Goal: Task Accomplishment & Management: Complete application form

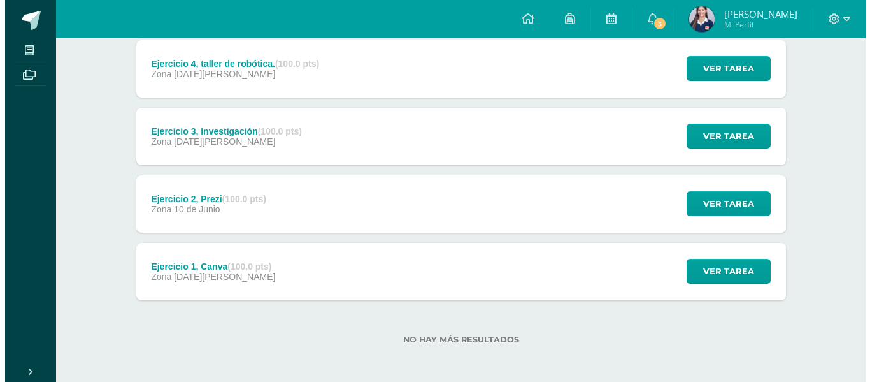
scroll to position [178, 0]
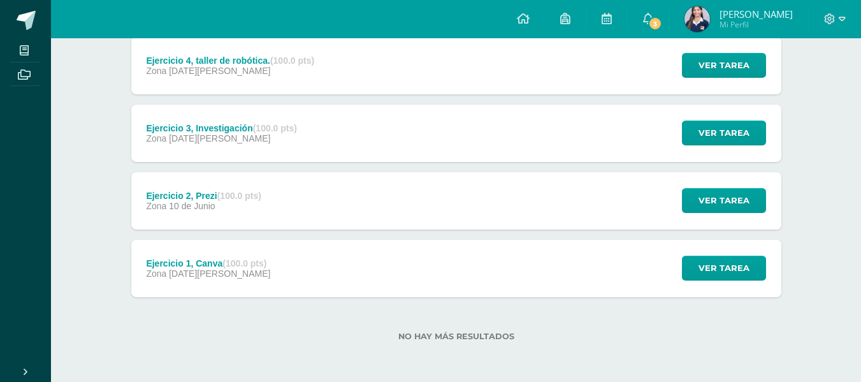
click at [324, 213] on div "Ejercicio 2, Prezi (100.0 pts) Zona 10 de Junio Ver tarea Ejercicio 2, Prezi Co…" at bounding box center [456, 200] width 650 height 57
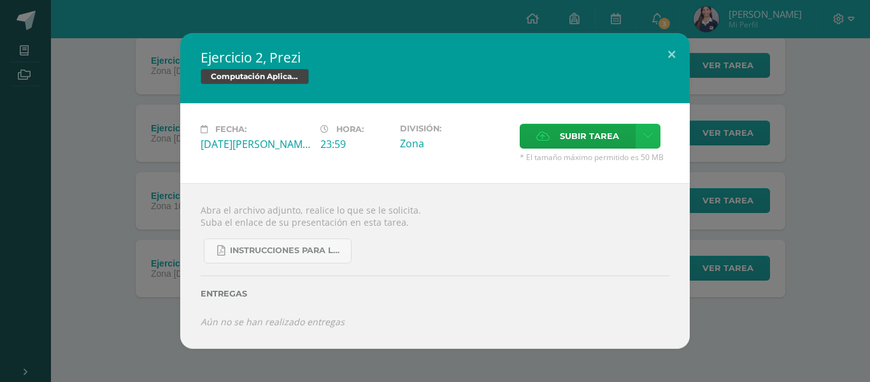
click at [647, 131] on icon at bounding box center [648, 136] width 10 height 11
click at [649, 156] on link "Subir enlace" at bounding box center [603, 164] width 127 height 20
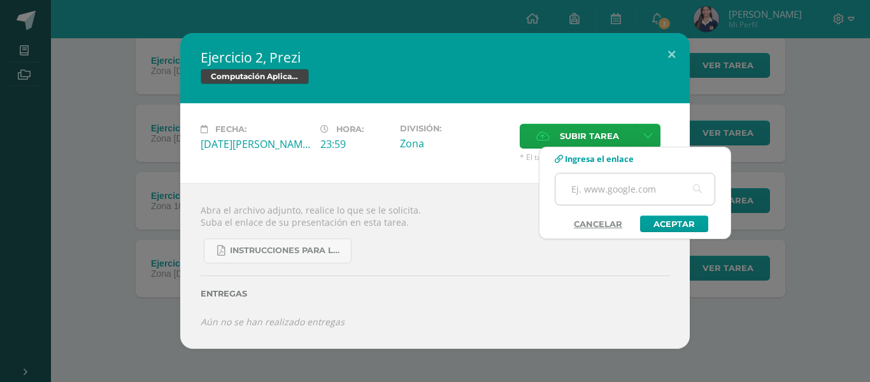
click at [630, 183] on input "text" at bounding box center [635, 188] width 159 height 31
paste input "https://prezi.com/view/UELNopsz55rMdTpvqFQN/"
type input "https://prezi.com/view/UELNopsz55rMdTpvqFQN/"
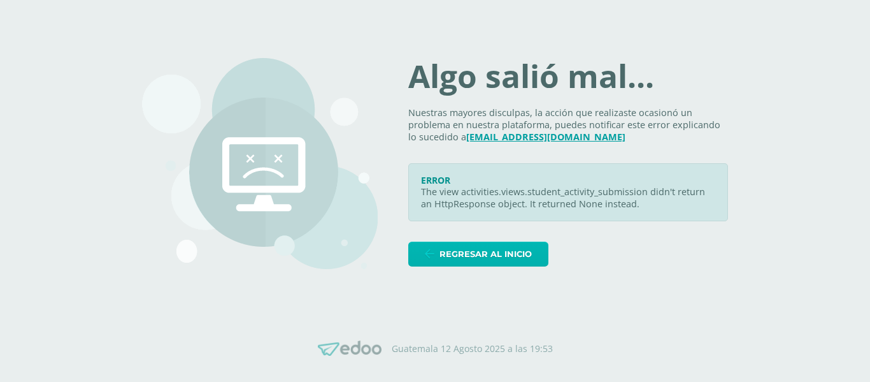
click at [497, 252] on span "Regresar al inicio" at bounding box center [486, 254] width 92 height 24
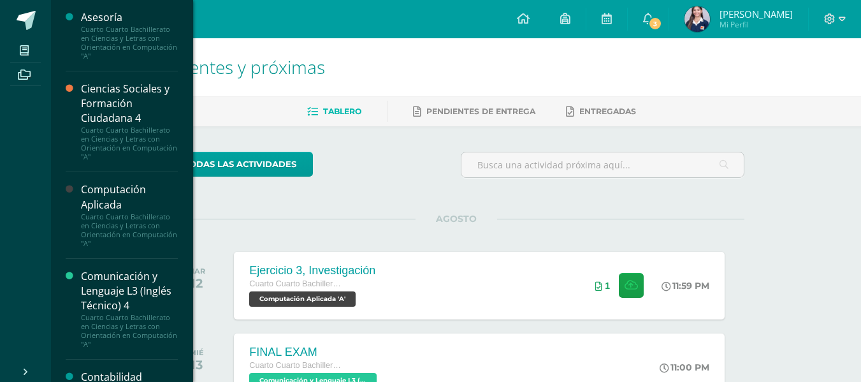
click at [124, 203] on div "Computación Aplicada" at bounding box center [129, 196] width 97 height 29
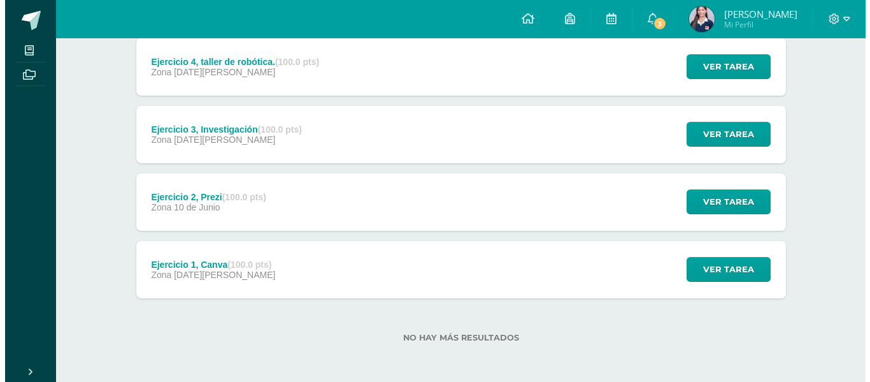
scroll to position [178, 0]
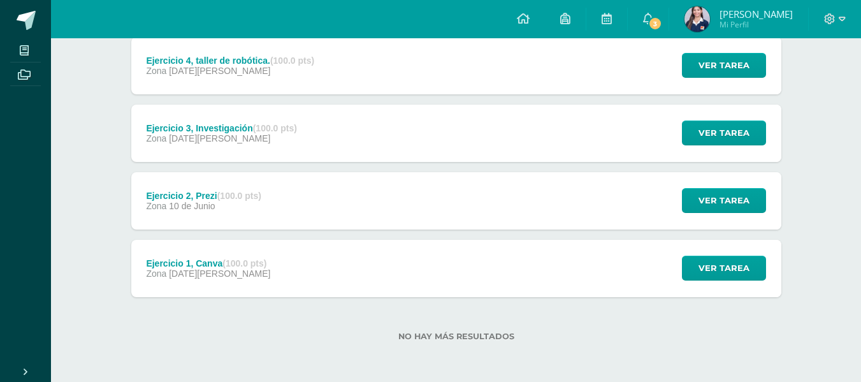
click at [193, 196] on div "Ejercicio 2, Prezi (100.0 pts)" at bounding box center [203, 195] width 115 height 10
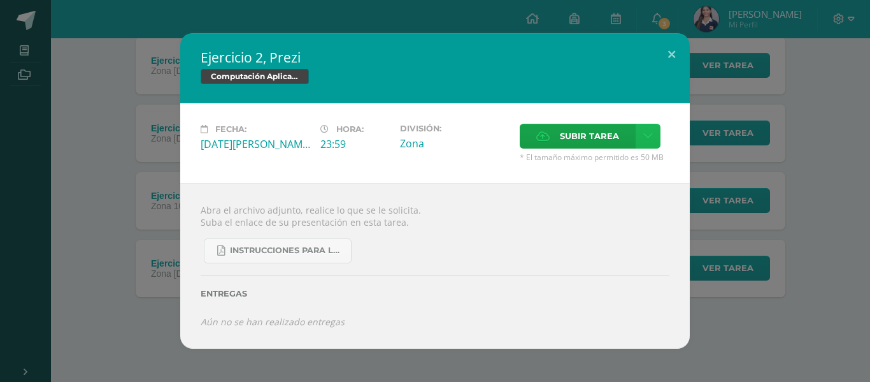
click at [649, 127] on link at bounding box center [648, 136] width 25 height 25
click at [603, 167] on span "Subir enlace" at bounding box center [594, 163] width 54 height 12
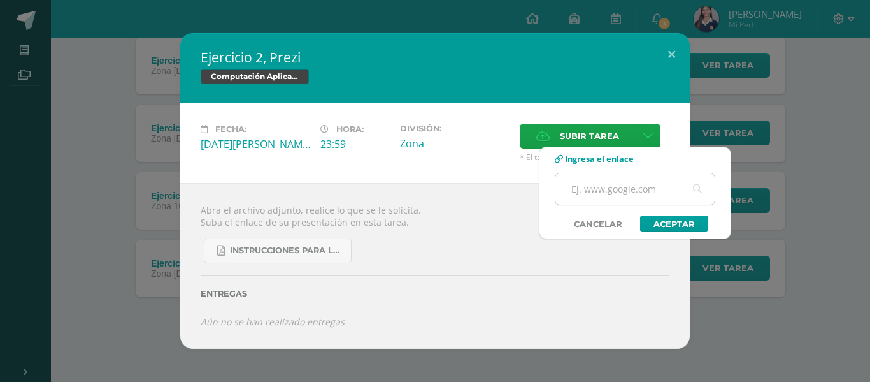
click at [624, 189] on input "text" at bounding box center [635, 188] width 159 height 31
paste input "https://prezi.com/view/UELNopsz55rMdTpvqFQN/"
type input "https://prezi.com/view/UELNopsz55rMdTpvqFQN/"
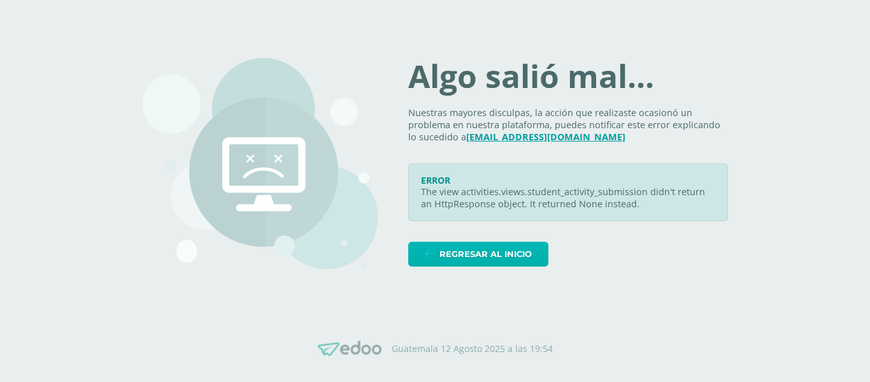
click at [547, 242] on link "Regresar al inicio" at bounding box center [478, 253] width 140 height 25
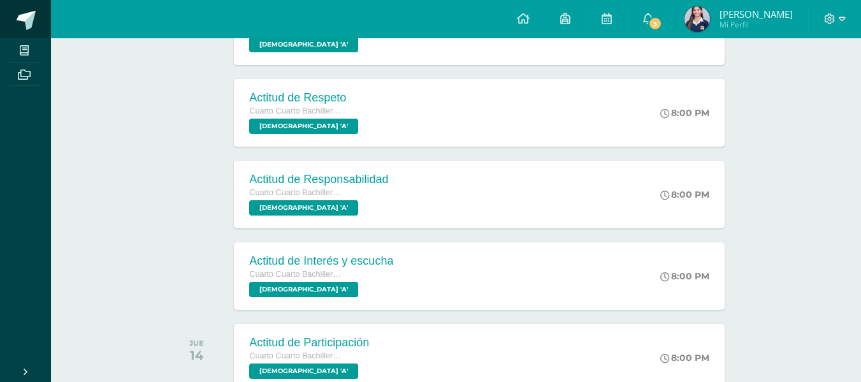
scroll to position [446, 0]
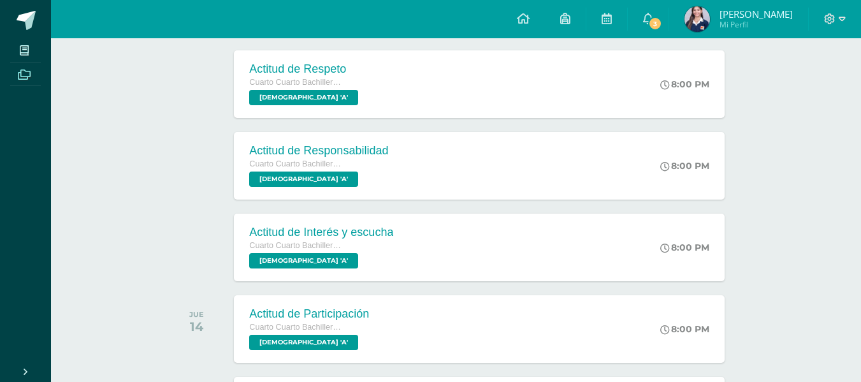
click at [35, 66] on span at bounding box center [24, 73] width 29 height 17
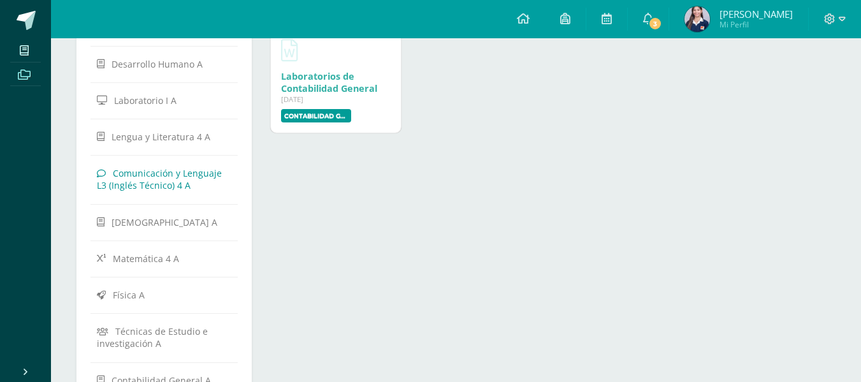
scroll to position [191, 0]
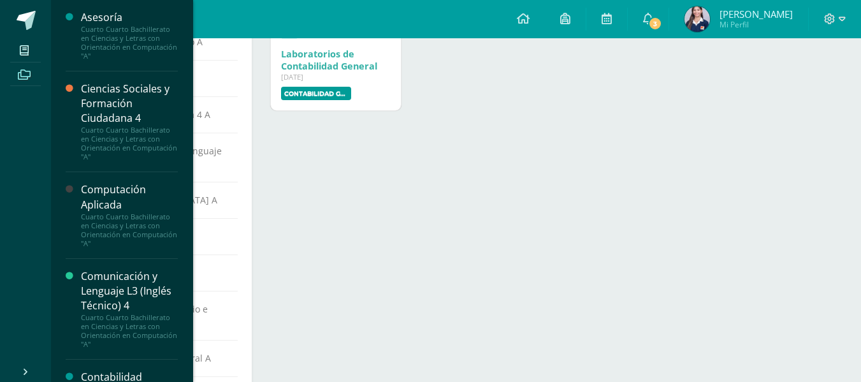
click at [123, 222] on div "Cuarto Cuarto Bachillerato en Ciencias y Letras con Orientación en Computación …" at bounding box center [129, 230] width 97 height 36
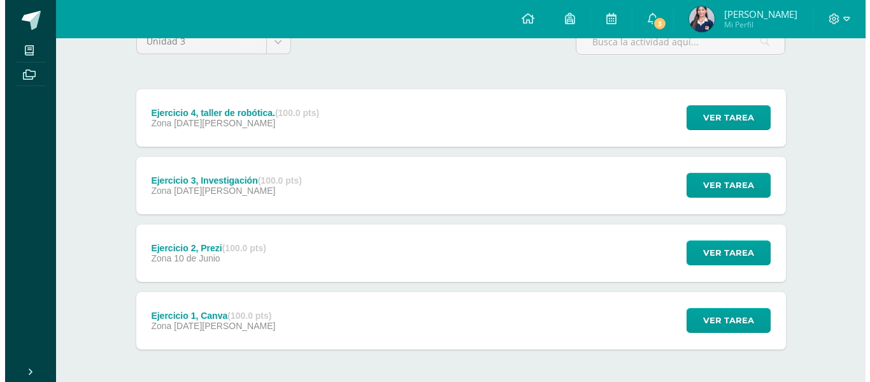
scroll to position [127, 0]
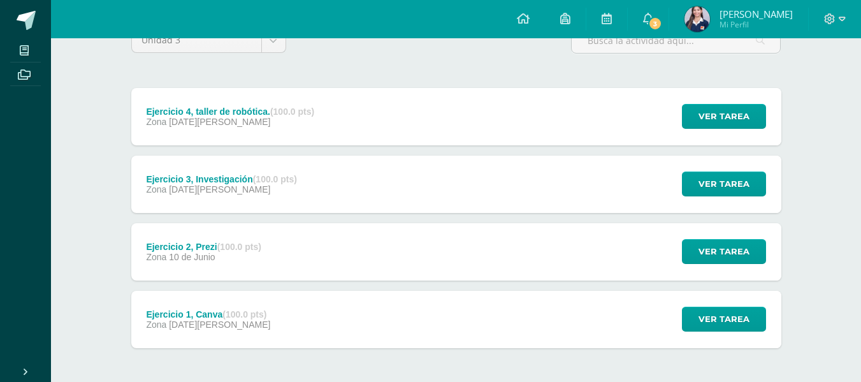
click at [419, 257] on div "Ejercicio 2, Prezi (100.0 pts) Zona 10 de Junio Ver tarea Ejercicio 2, Prezi Co…" at bounding box center [456, 251] width 650 height 57
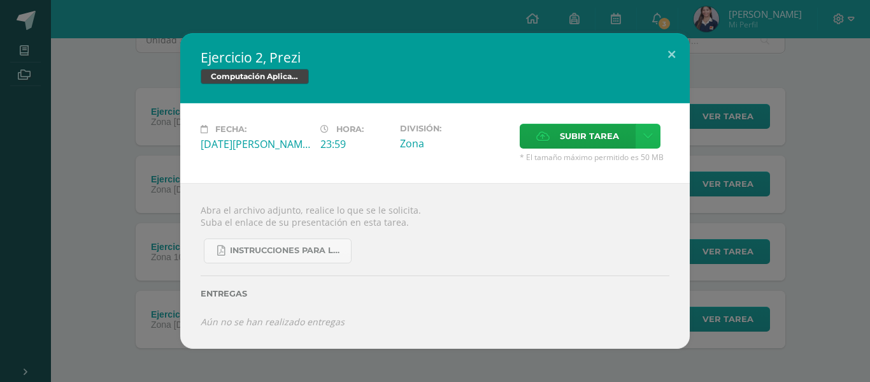
click at [643, 138] on icon at bounding box center [648, 136] width 10 height 11
click at [584, 162] on span "Subir enlace" at bounding box center [594, 163] width 54 height 12
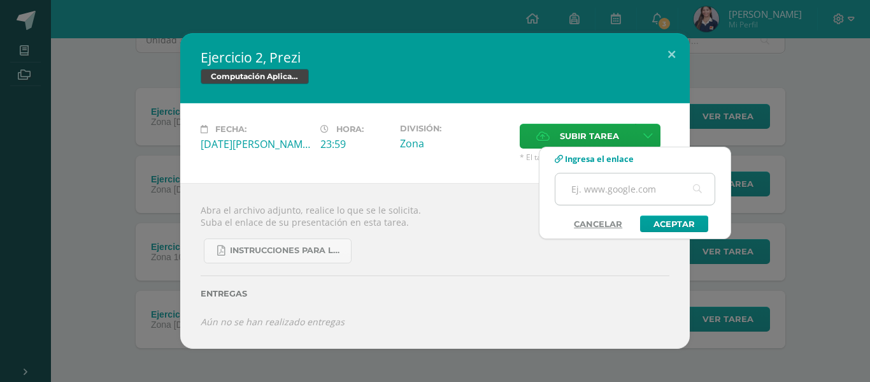
click at [582, 187] on input "text" at bounding box center [635, 188] width 159 height 31
click at [659, 220] on link "Aceptar" at bounding box center [674, 223] width 68 height 17
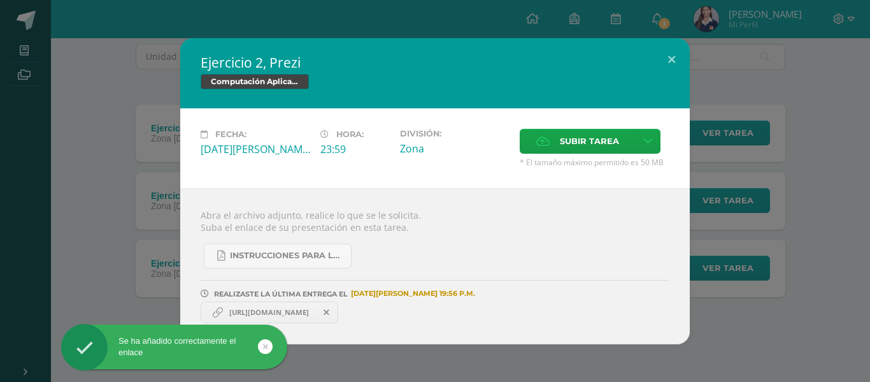
scroll to position [111, 0]
click at [264, 319] on link "https://prezi.com/view/m8SPXwcbwlYeCpQJrhOk/" at bounding box center [270, 312] width 138 height 22
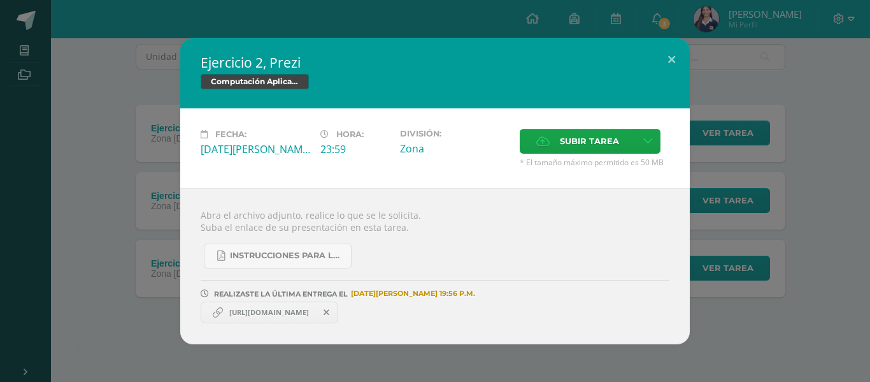
click at [277, 312] on span "https://prezi.com/view/m8SPXwcbwlYeCpQJrhOk/" at bounding box center [269, 312] width 92 height 10
click at [315, 308] on span "https://prezi.com/view/m8SPXwcbwlYeCpQJrhOk/" at bounding box center [269, 312] width 92 height 10
click at [268, 310] on span "https://prezi.com/view/m8SPXwcbwlYeCpQJrhOk/" at bounding box center [269, 312] width 92 height 10
click at [226, 312] on span "https://prezi.com/view/m8SPXwcbwlYeCpQJrhOk/" at bounding box center [269, 312] width 92 height 10
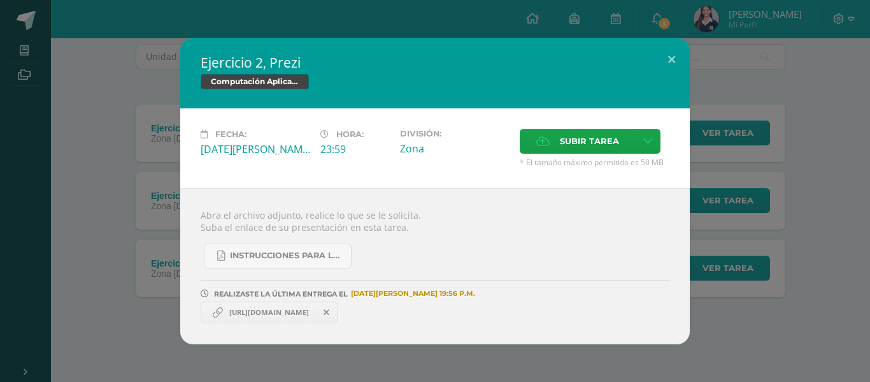
click at [226, 312] on span "https://prezi.com/view/m8SPXwcbwlYeCpQJrhOk/" at bounding box center [269, 312] width 92 height 10
click at [233, 313] on span "https://prezi.com/view/m8SPXwcbwlYeCpQJrhOk/" at bounding box center [269, 312] width 92 height 10
drag, startPoint x: 238, startPoint y: 313, endPoint x: 303, endPoint y: 336, distance: 68.7
click at [243, 317] on span "https://prezi.com/view/m8SPXwcbwlYeCpQJrhOk/" at bounding box center [269, 312] width 92 height 10
click at [303, 336] on div "Abra el archivo adjunto, realice lo que se le solicita. Suba el enlace de su pr…" at bounding box center [435, 266] width 510 height 156
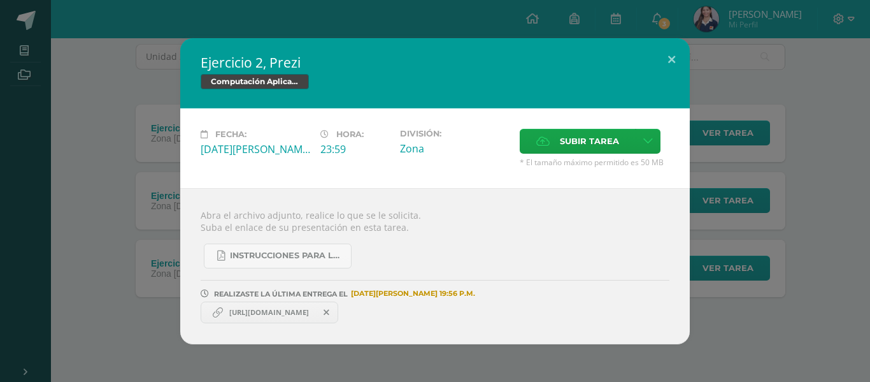
drag, startPoint x: 320, startPoint y: 316, endPoint x: 276, endPoint y: 324, distance: 45.4
click at [273, 324] on div "Abra el archivo adjunto, realice lo que se le solicita. Suba el enlace de su pr…" at bounding box center [435, 266] width 510 height 156
click at [254, 306] on link "https://prezi.com/view/m8SPXwcbwlYeCpQJrhOk/" at bounding box center [270, 312] width 138 height 22
drag, startPoint x: 230, startPoint y: 310, endPoint x: 383, endPoint y: 312, distance: 152.9
click at [338, 312] on link "https://prezi.com/view/m8SPXwcbwlYeCpQJrhOk/" at bounding box center [270, 312] width 138 height 22
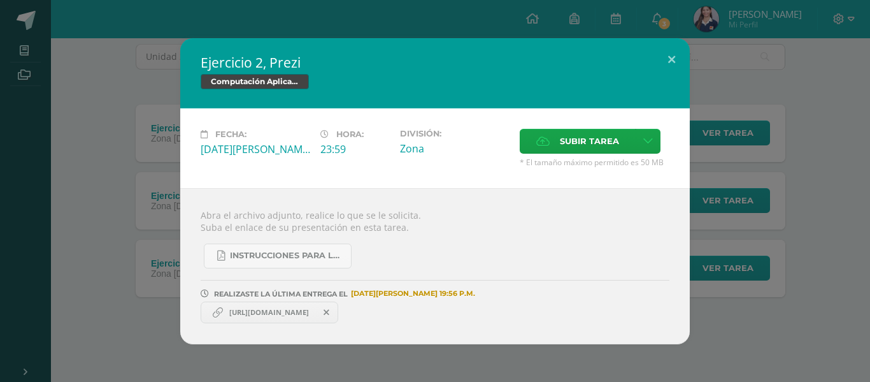
click at [462, 322] on div "https://prezi.com/view/m8SPXwcbwlYeCpQJrhOk/" at bounding box center [435, 310] width 469 height 25
click at [650, 141] on icon at bounding box center [648, 141] width 10 height 11
click at [619, 160] on link "Subir enlace" at bounding box center [603, 169] width 127 height 20
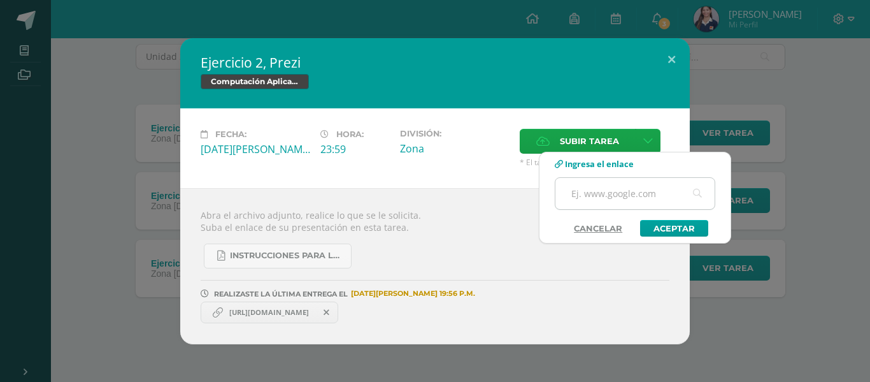
click at [602, 197] on input "text" at bounding box center [635, 193] width 159 height 31
paste input "https://prezi.com/view/UELNopsz55rMdTpvqFQN/"
type input "https://prezi.com/view/UELNopsz55rMdTpvqFQN/"
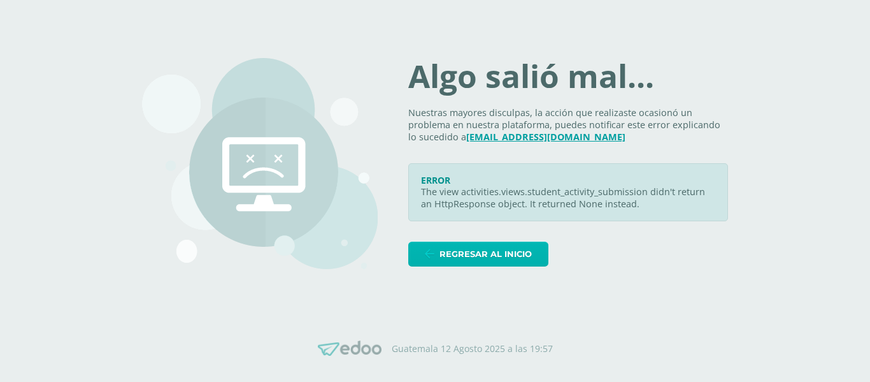
click at [528, 260] on span "Regresar al inicio" at bounding box center [486, 254] width 92 height 24
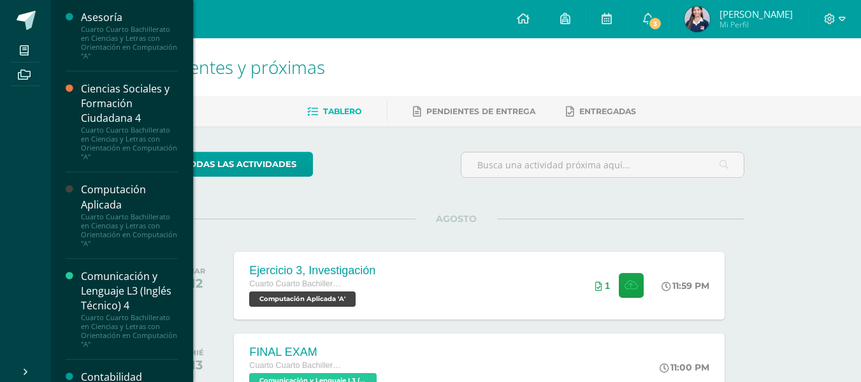
click at [68, 211] on div at bounding box center [73, 214] width 15 height 65
click at [111, 212] on div "Cuarto Cuarto Bachillerato en Ciencias y Letras con Orientación en Computación …" at bounding box center [129, 230] width 97 height 36
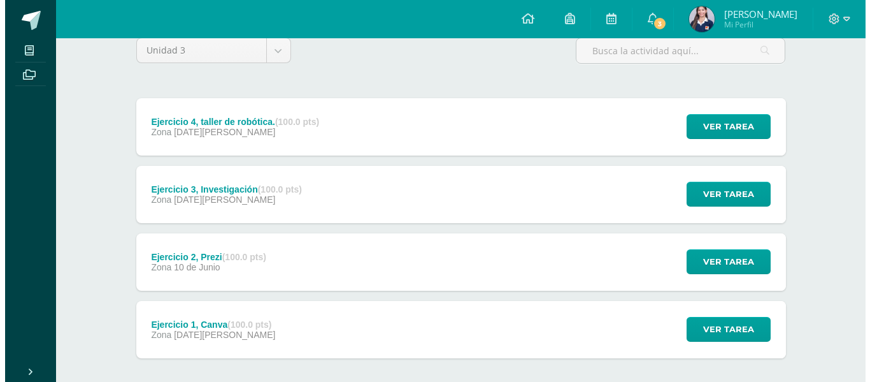
scroll to position [127, 0]
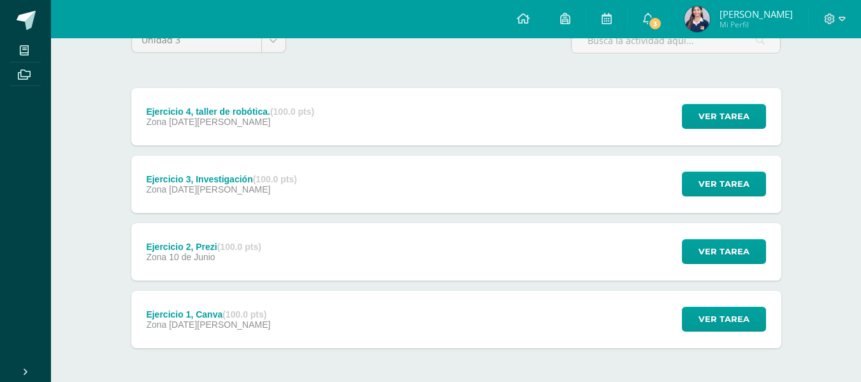
click at [406, 250] on div "Ejercicio 2, Prezi (100.0 pts) Zona [DATE][PERSON_NAME] Ver tarea Ejercicio 2, …" at bounding box center [456, 251] width 650 height 57
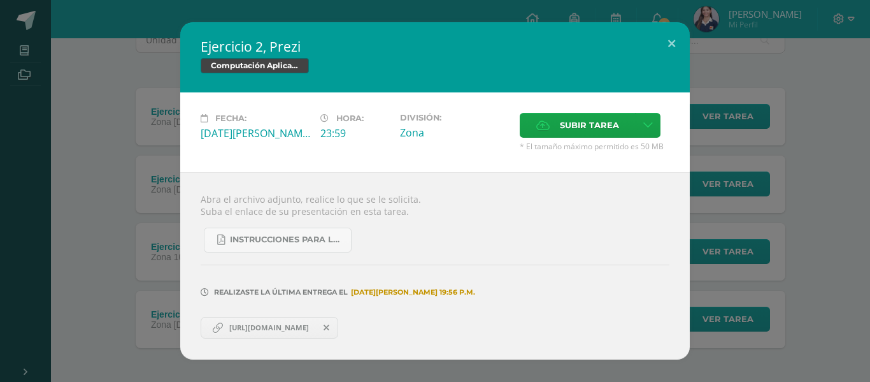
click at [329, 327] on icon at bounding box center [327, 327] width 6 height 9
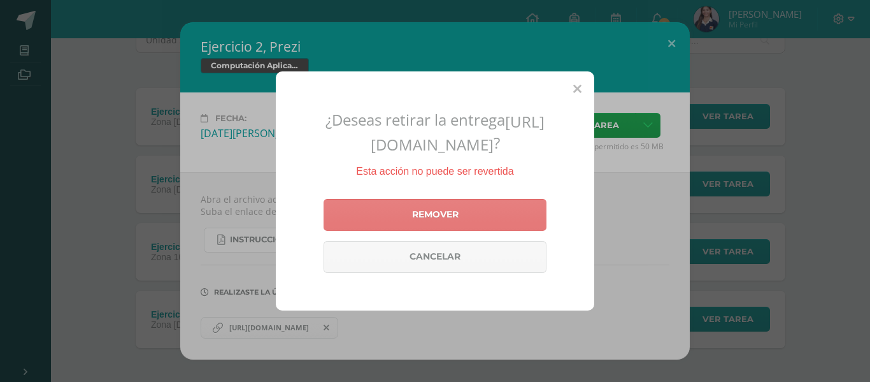
click at [417, 229] on link "Remover" at bounding box center [435, 215] width 223 height 32
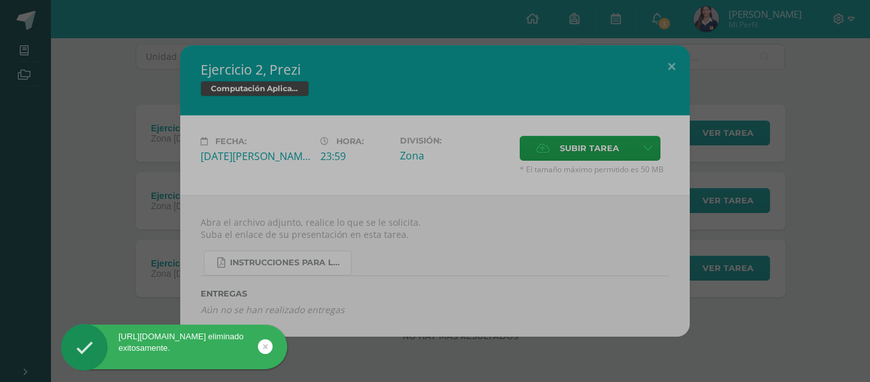
scroll to position [111, 0]
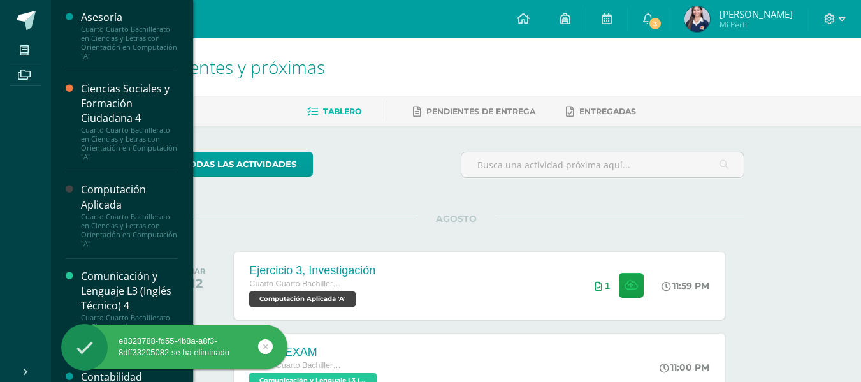
click at [136, 210] on div "Computación Aplicada" at bounding box center [129, 196] width 97 height 29
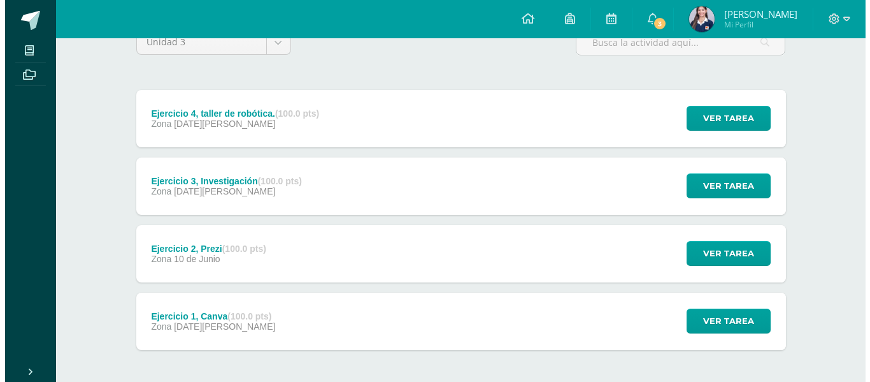
scroll to position [127, 0]
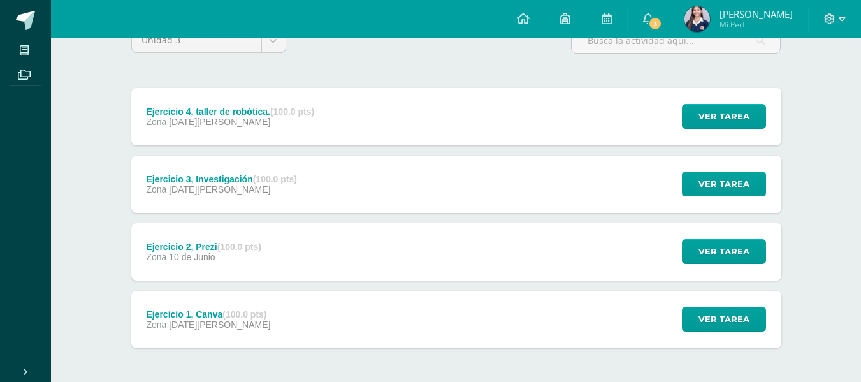
click at [373, 259] on div "Ejercicio 2, Prezi (100.0 pts) Zona [DATE][PERSON_NAME] Ver tarea Ejercicio 2, …" at bounding box center [456, 251] width 650 height 57
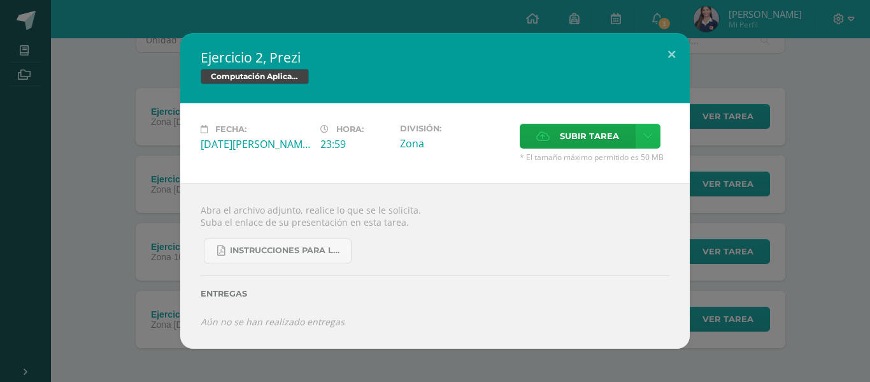
click at [651, 136] on icon at bounding box center [648, 136] width 10 height 11
click at [615, 166] on span "Subir enlace" at bounding box center [594, 163] width 54 height 12
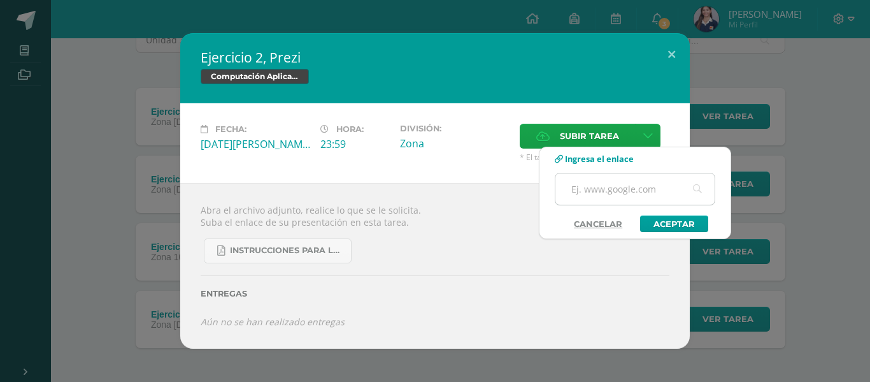
click at [609, 201] on input "text" at bounding box center [635, 188] width 159 height 31
paste input "https://prezi.com/view/UELNopsz55rMdTpvqFQN/"
type input "https://prezi.com/view/UELNopsz55rMdTpvqFQN/"
click at [646, 219] on link "Aceptar" at bounding box center [674, 223] width 68 height 17
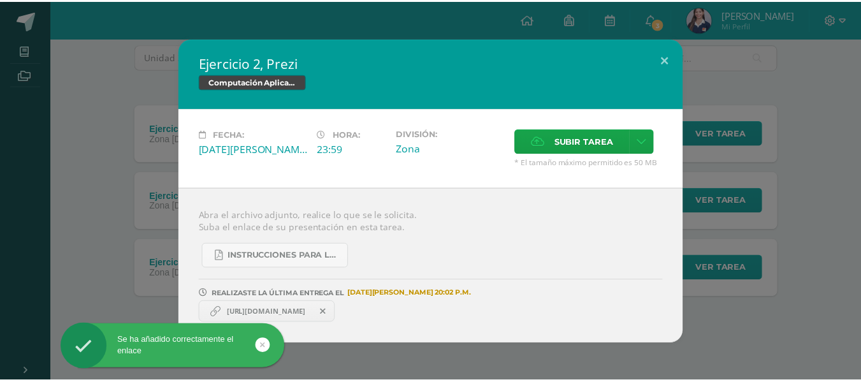
scroll to position [111, 0]
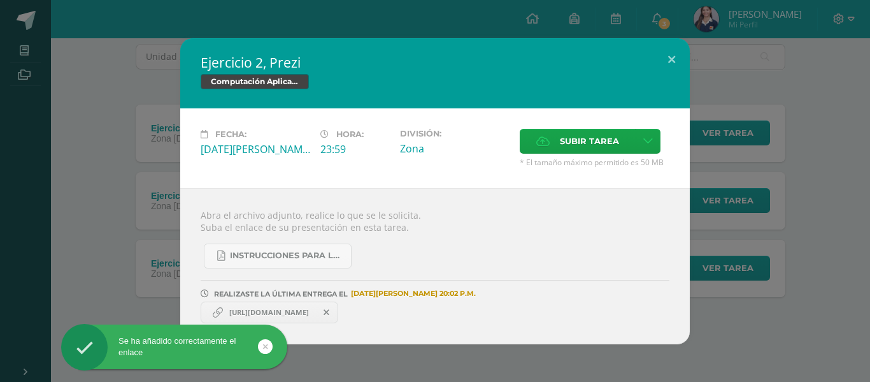
click at [315, 313] on span "https://prezi.com/view/UELNopsz55rMdTpvqFQN/" at bounding box center [269, 312] width 92 height 10
click at [291, 309] on span "https://prezi.com/view/UELNopsz55rMdTpvqFQN/" at bounding box center [269, 312] width 92 height 10
click at [259, 310] on span "https://prezi.com/view/UELNopsz55rMdTpvqFQN/" at bounding box center [269, 312] width 92 height 10
click at [257, 312] on span "https://prezi.com/view/UELNopsz55rMdTpvqFQN/" at bounding box center [269, 312] width 92 height 10
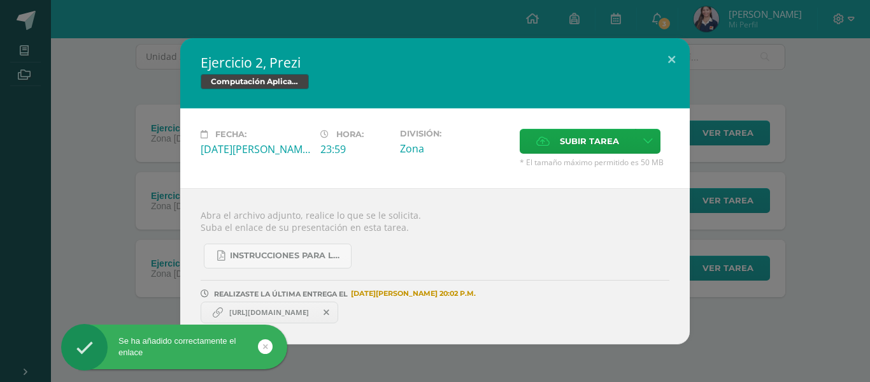
click at [192, 302] on div "Abra el archivo adjunto, realice lo que se le solicita. Suba el enlace de su pr…" at bounding box center [435, 266] width 510 height 156
click at [241, 309] on span "https://prezi.com/view/UELNopsz55rMdTpvqFQN/" at bounding box center [269, 312] width 92 height 10
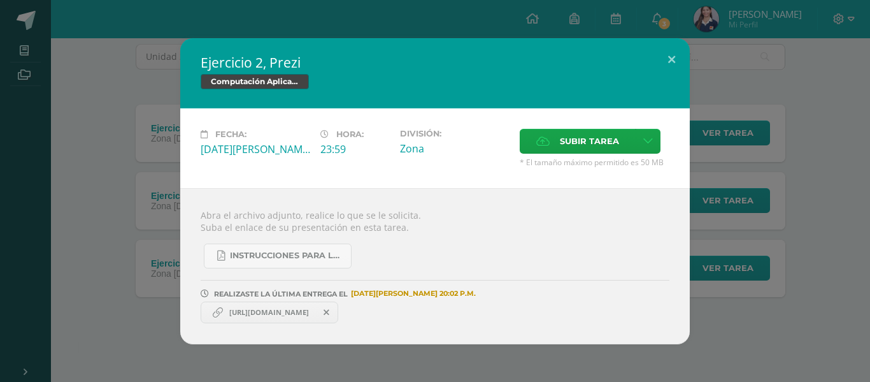
click at [114, 298] on div "Ejercicio 2, Prezi Computación Aplicada Fecha: Martes 10 de Junio Hora: 23:59 D…" at bounding box center [435, 191] width 860 height 306
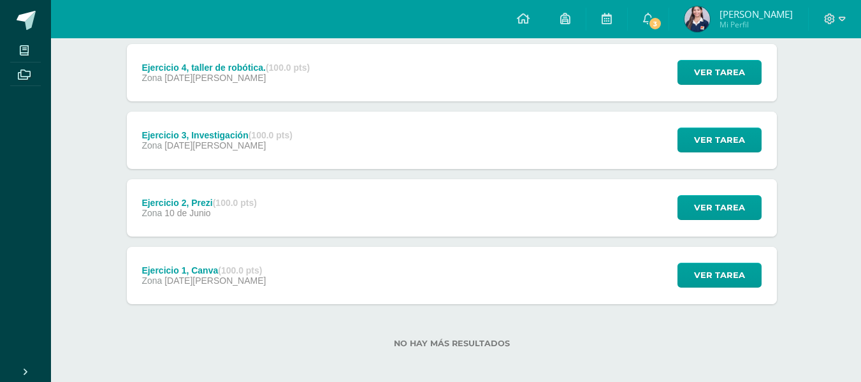
scroll to position [178, 4]
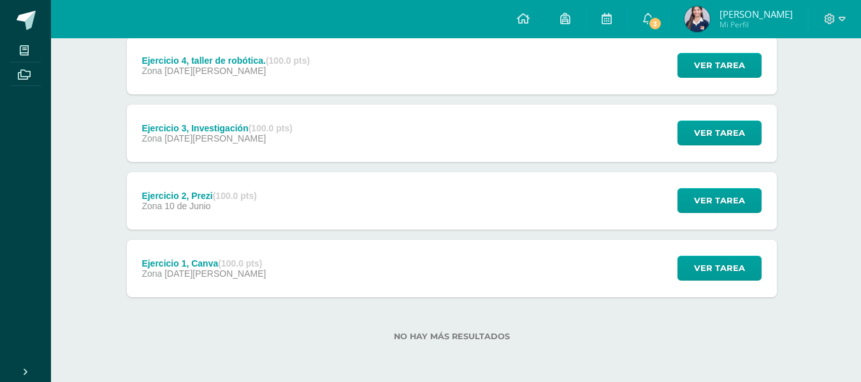
click at [335, 209] on div "Ejercicio 2, Prezi (100.0 pts) Zona [DATE][PERSON_NAME] Ver tarea Ejercicio 2, …" at bounding box center [452, 200] width 650 height 57
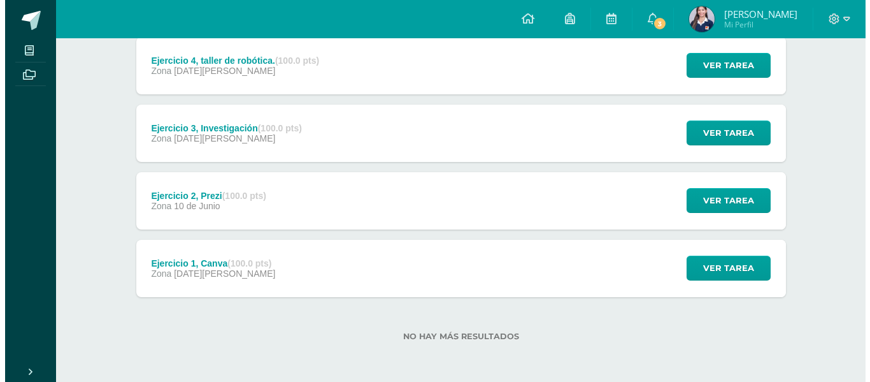
scroll to position [178, 0]
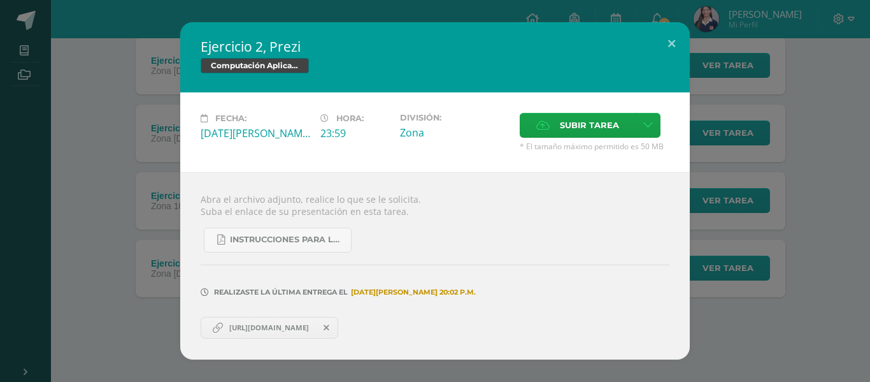
click at [299, 319] on link "[URL][DOMAIN_NAME]" at bounding box center [270, 328] width 138 height 22
